Goal: Task Accomplishment & Management: Complete application form

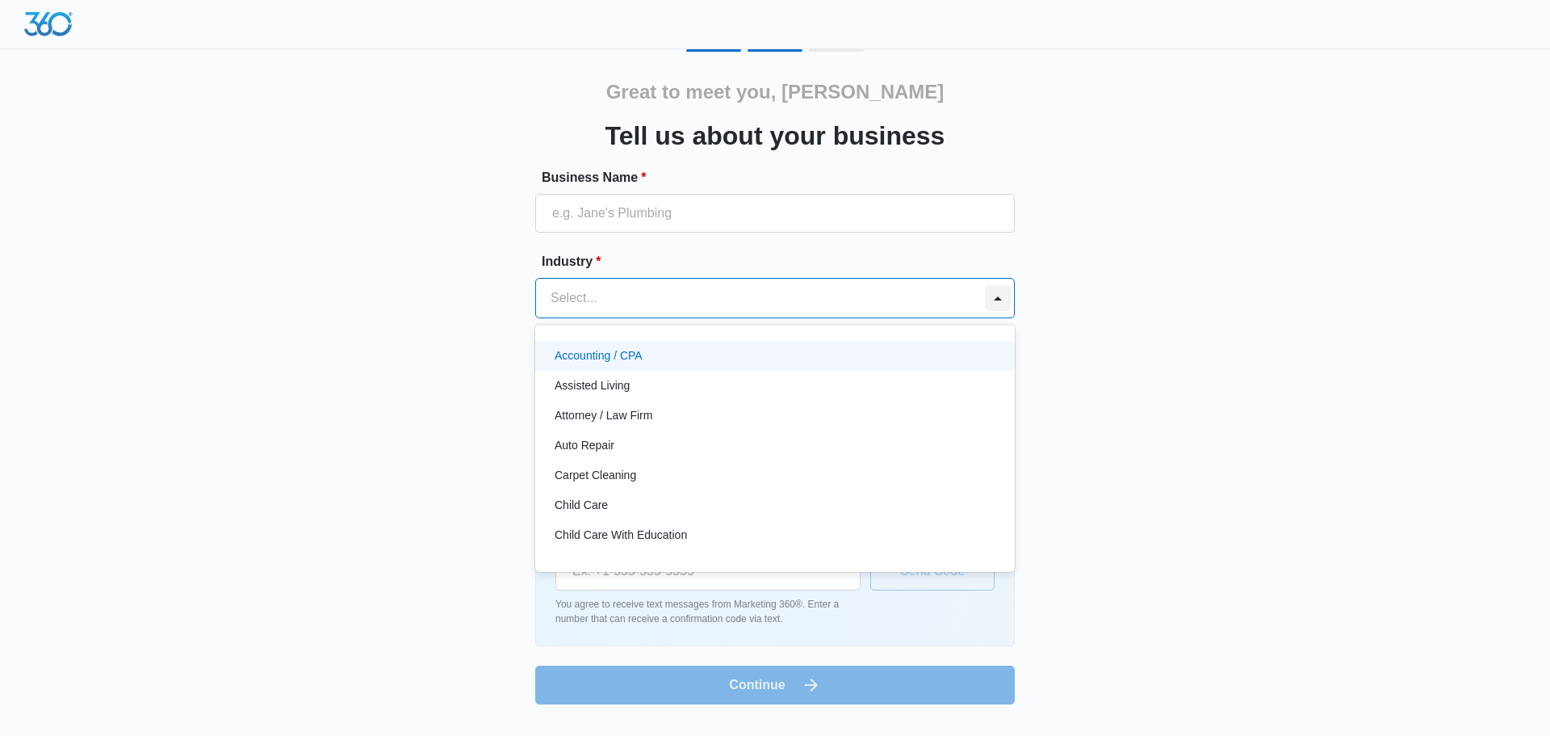
click at [997, 302] on div at bounding box center [998, 298] width 26 height 26
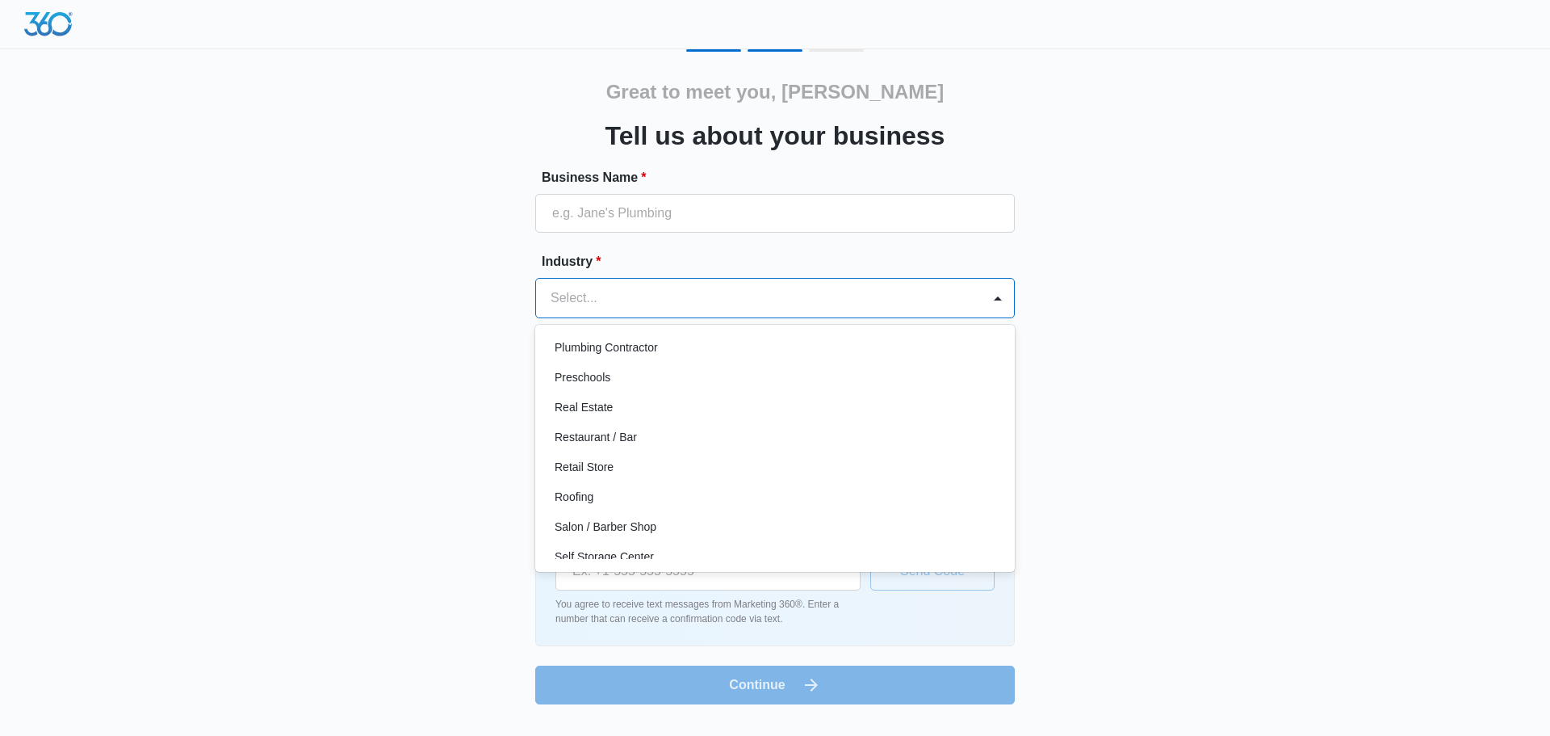
scroll to position [1007, 0]
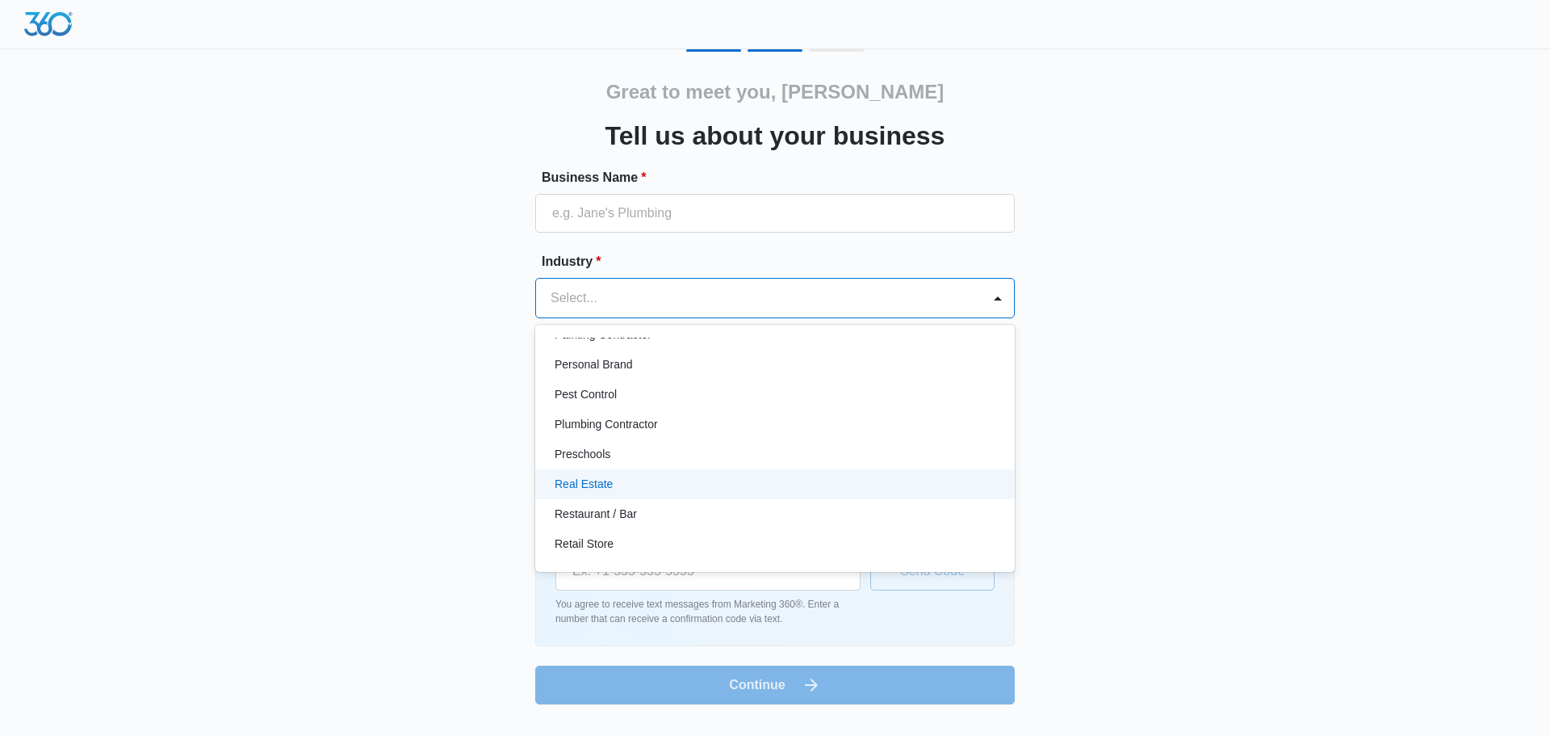
click at [401, 439] on div "Great to meet you, [PERSON_NAME] us about your business Business Name * Industr…" at bounding box center [775, 376] width 969 height 655
